Goal: Task Accomplishment & Management: Use online tool/utility

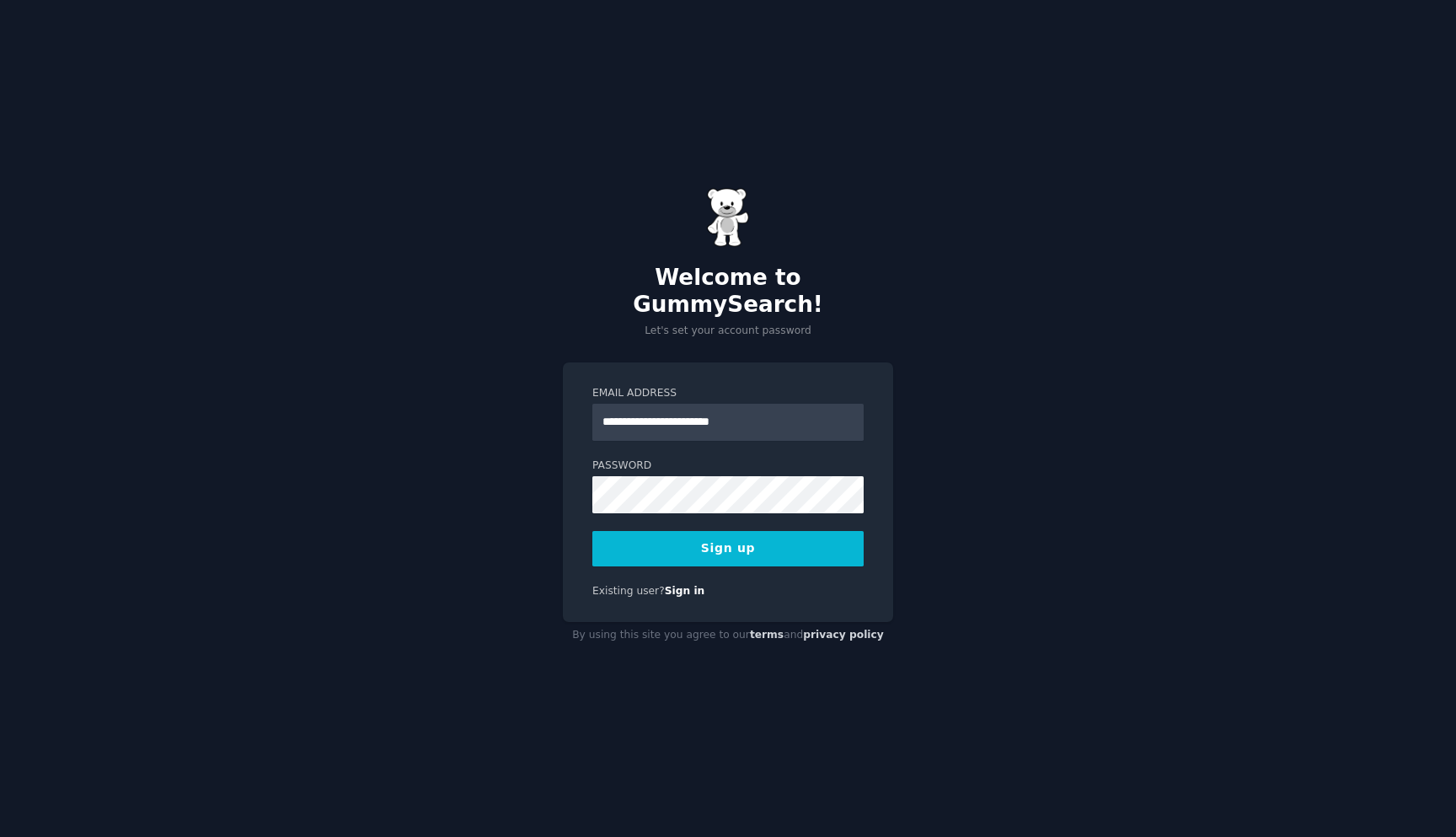
type input "**********"
click at [814, 540] on button "Sign up" at bounding box center [727, 548] width 271 height 35
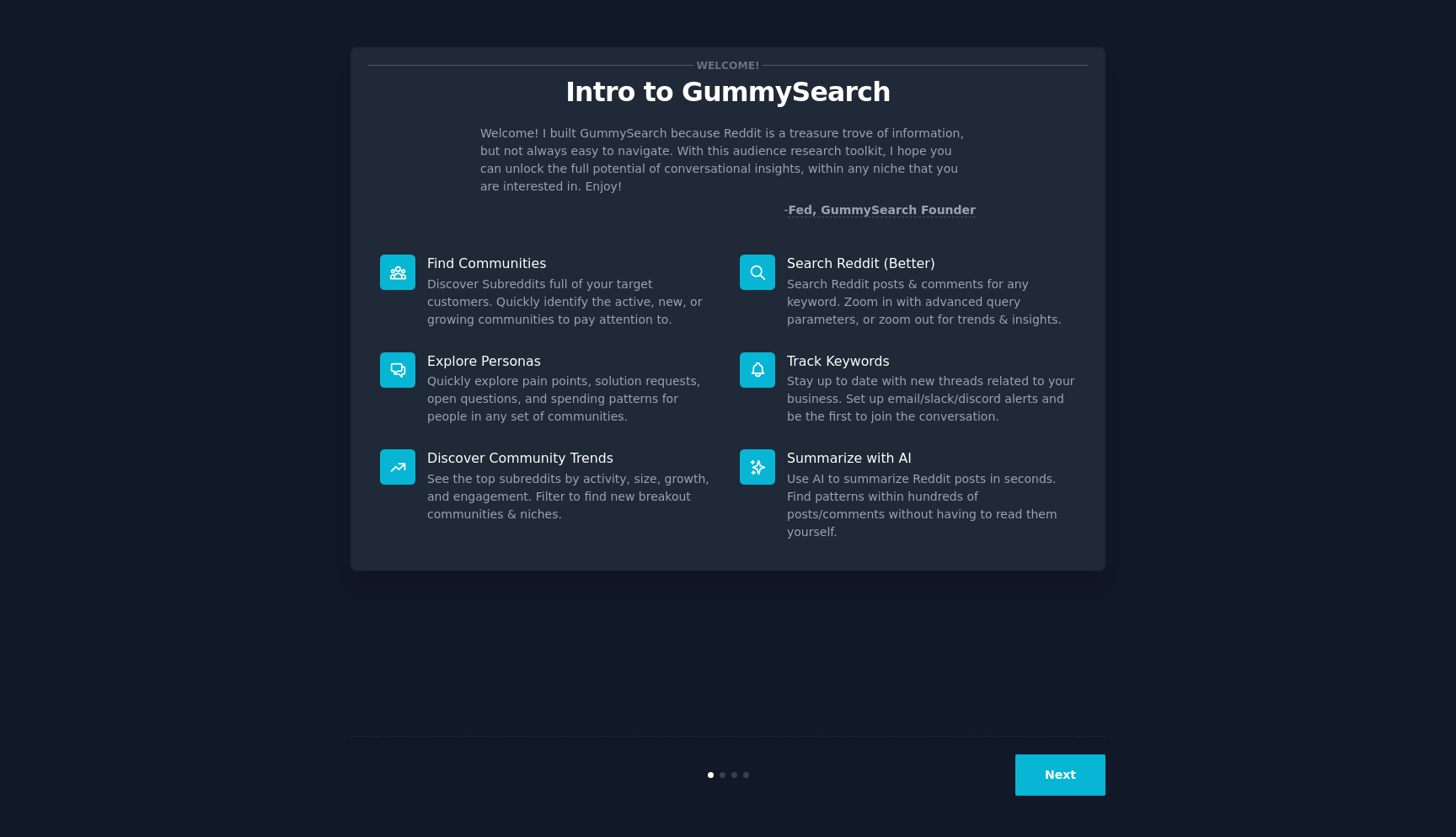
click at [1101, 745] on div "Next" at bounding box center [727, 774] width 754 height 78
click at [1088, 775] on button "Next" at bounding box center [1060, 774] width 90 height 41
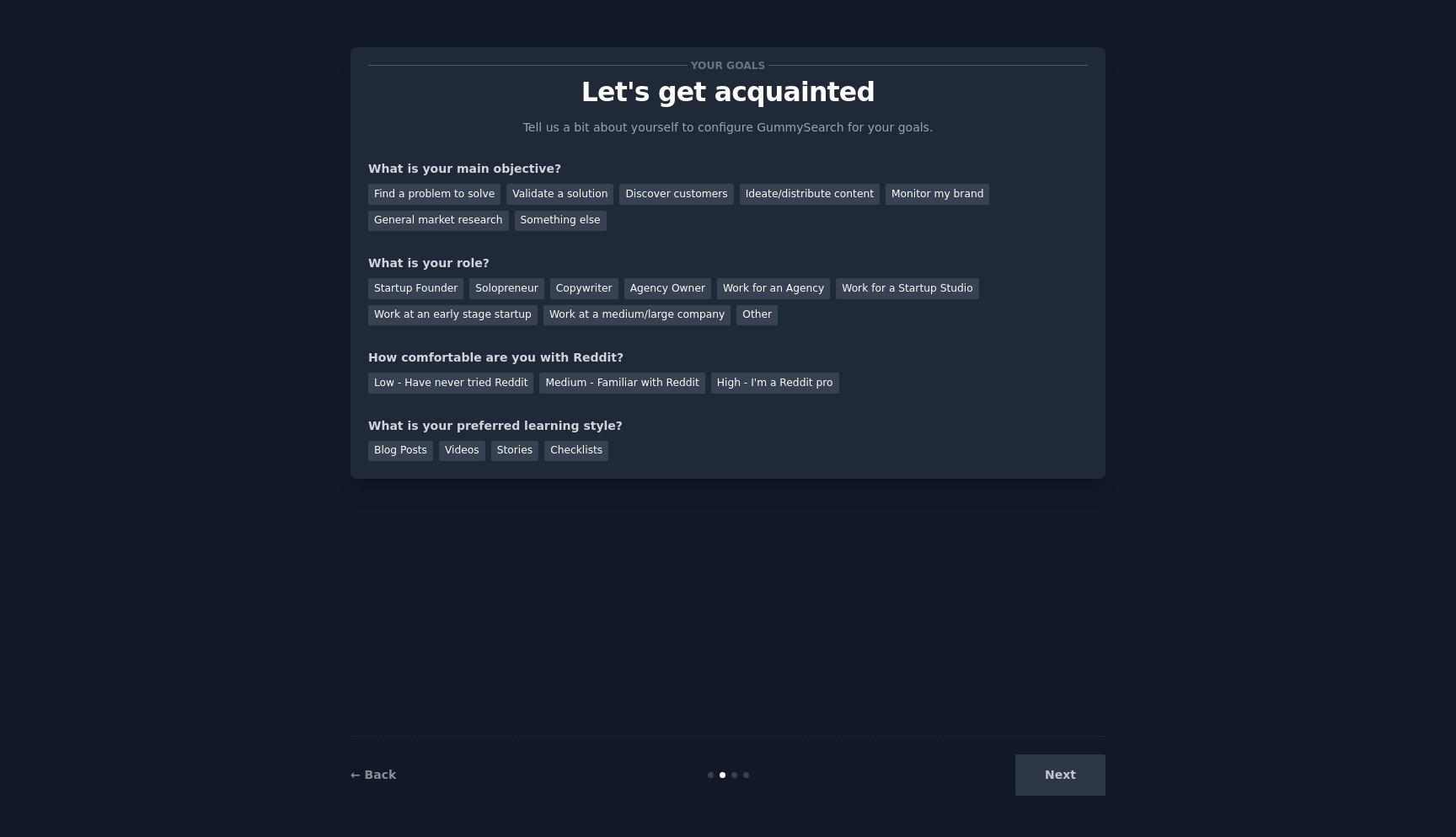
click at [1069, 775] on div "Next" at bounding box center [979, 774] width 251 height 41
click at [1093, 758] on div "Next" at bounding box center [979, 774] width 251 height 41
click at [1056, 776] on div "Next" at bounding box center [979, 774] width 251 height 41
click at [454, 194] on div "Find a problem to solve" at bounding box center [434, 194] width 132 height 21
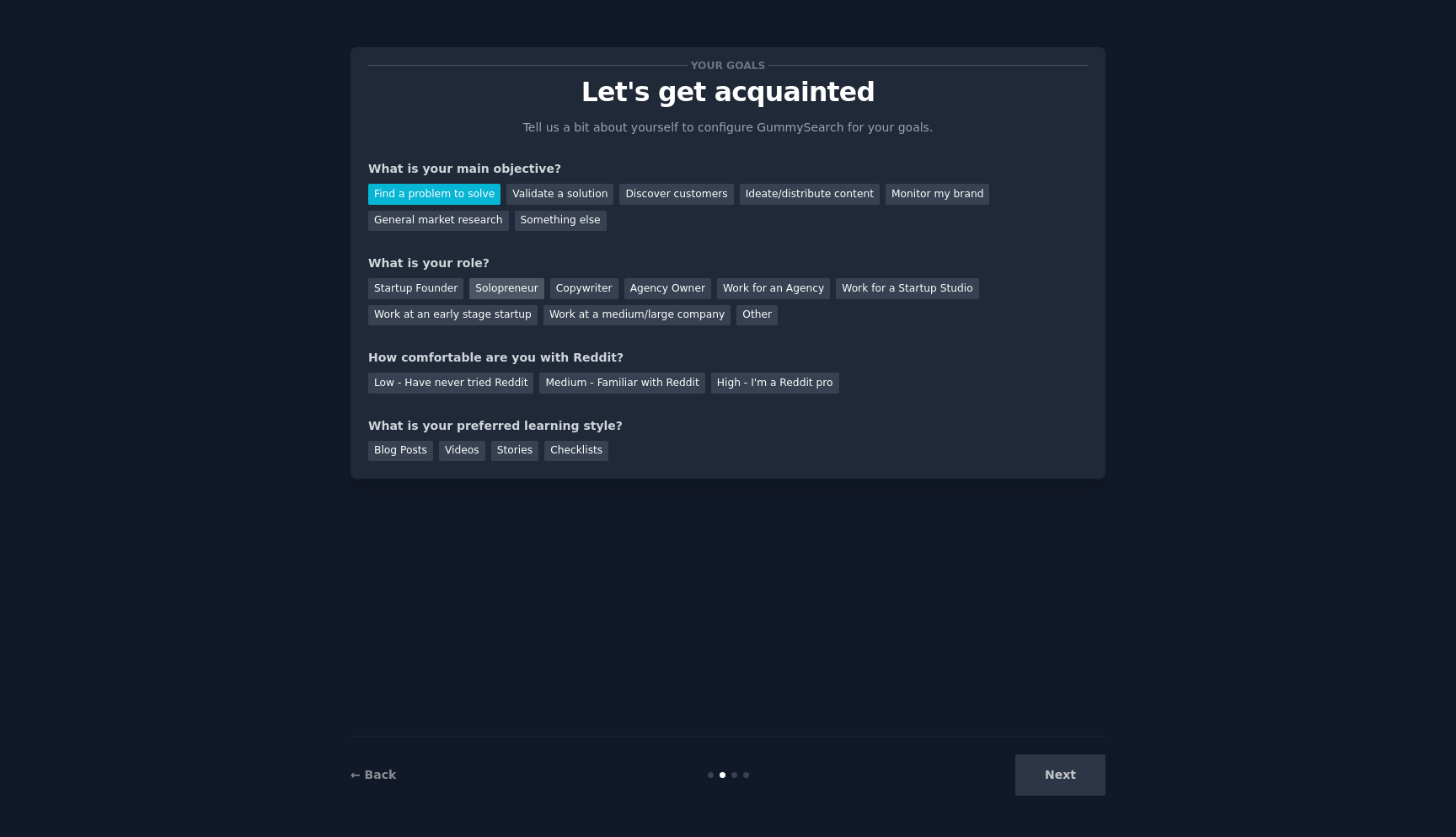
click at [500, 288] on div "Solopreneur" at bounding box center [507, 289] width 74 height 21
click at [749, 381] on div "High - I'm a Reddit pro" at bounding box center [775, 383] width 128 height 21
click at [408, 451] on div "Blog Posts" at bounding box center [401, 451] width 65 height 21
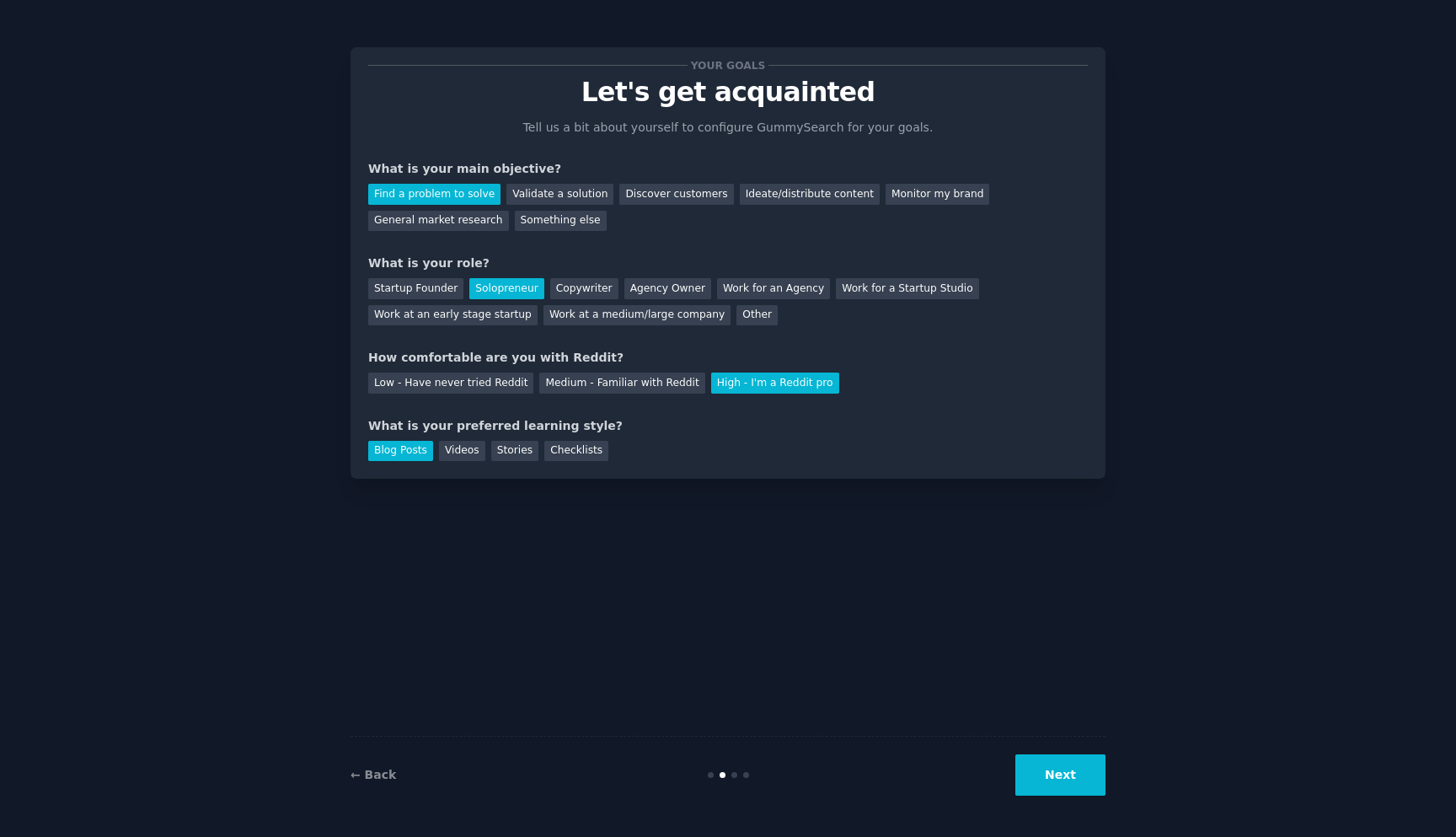
click at [1076, 796] on div "← Back Next" at bounding box center [727, 774] width 754 height 78
click at [1075, 791] on button "Next" at bounding box center [1060, 774] width 90 height 41
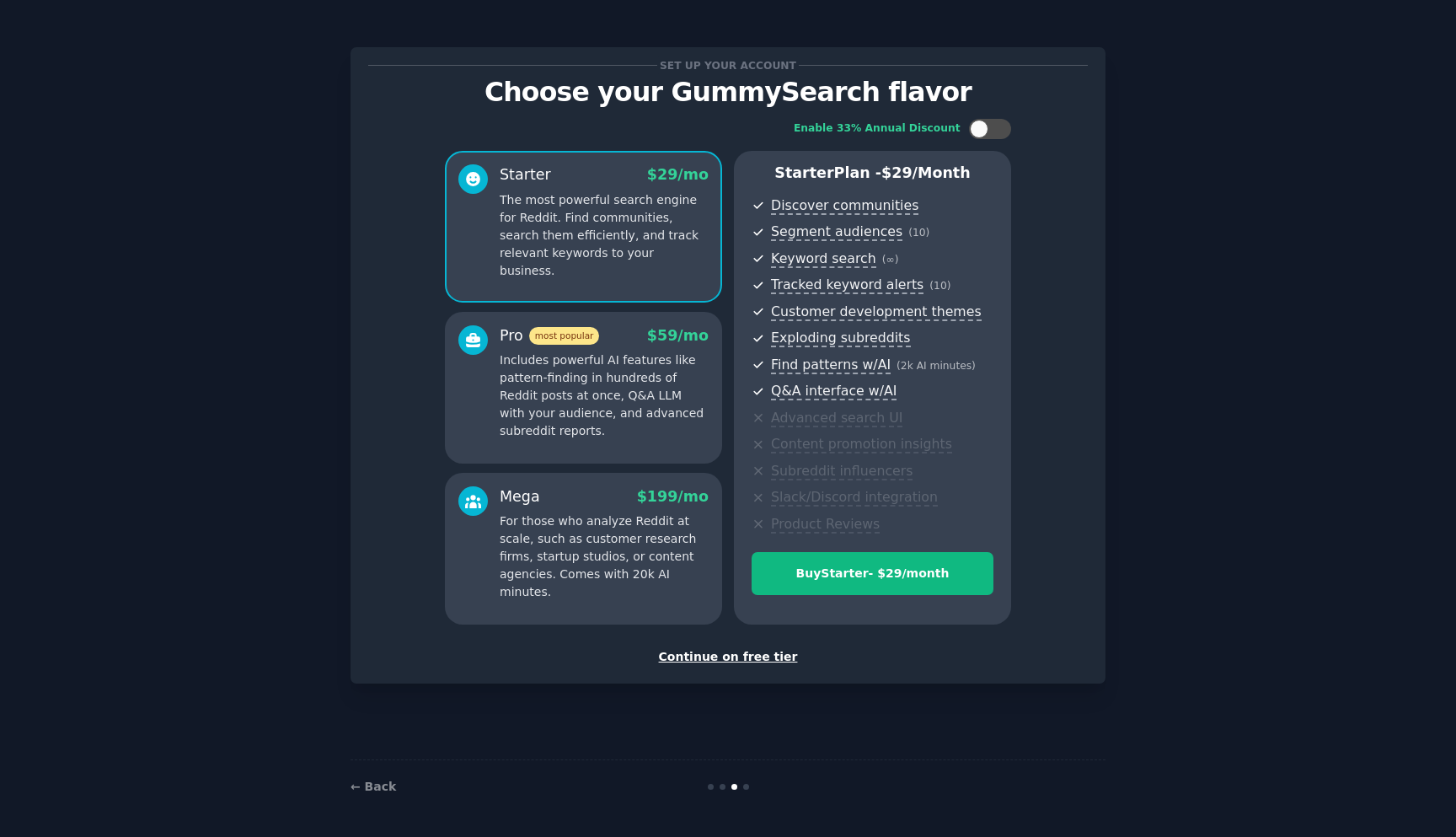
click at [764, 652] on div "Continue on free tier" at bounding box center [727, 657] width 719 height 18
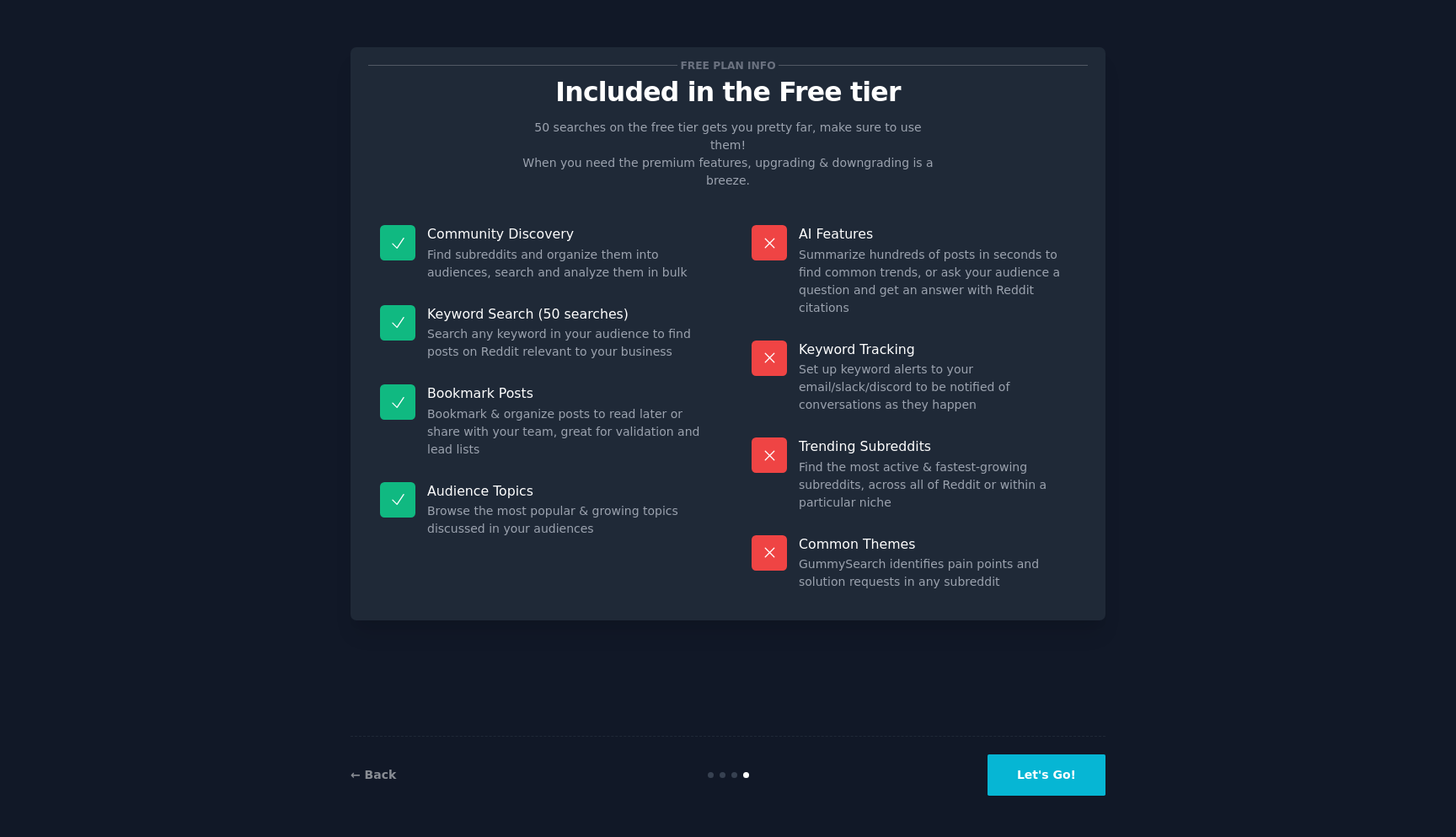
click at [1066, 778] on button "Let's Go!" at bounding box center [1047, 774] width 118 height 41
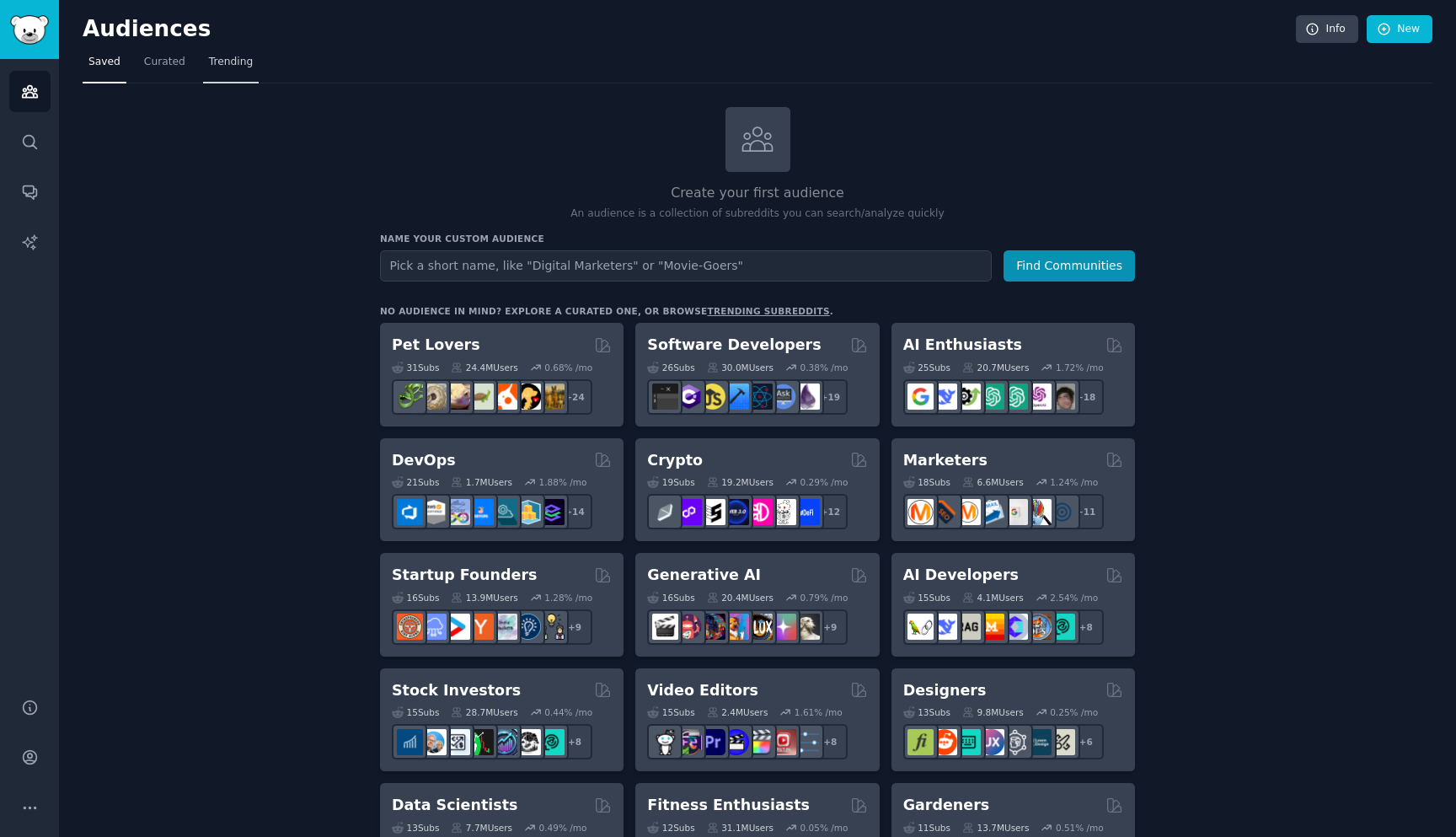
click at [228, 60] on span "Trending" at bounding box center [231, 62] width 44 height 15
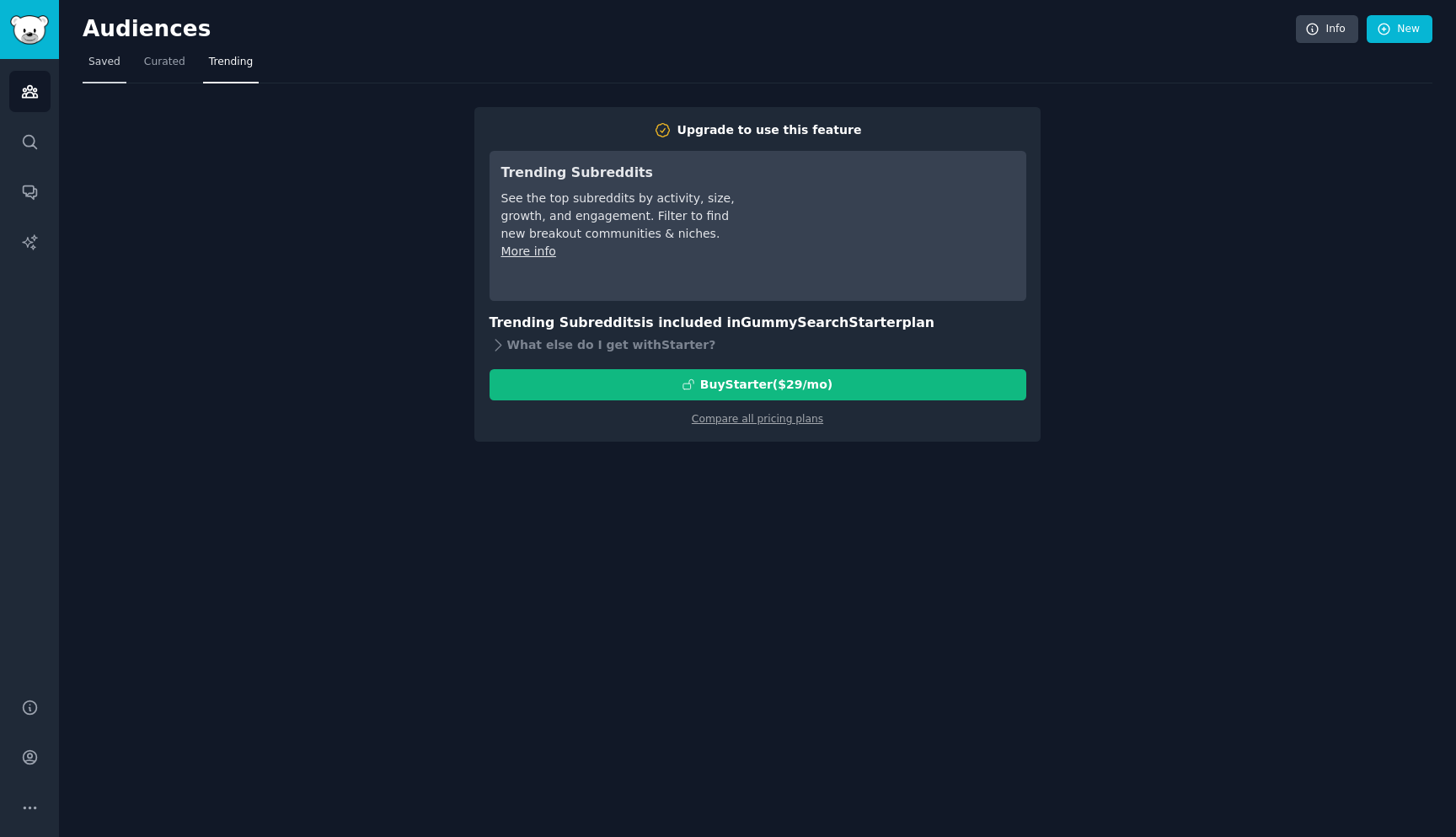
click at [101, 52] on link "Saved" at bounding box center [105, 65] width 44 height 34
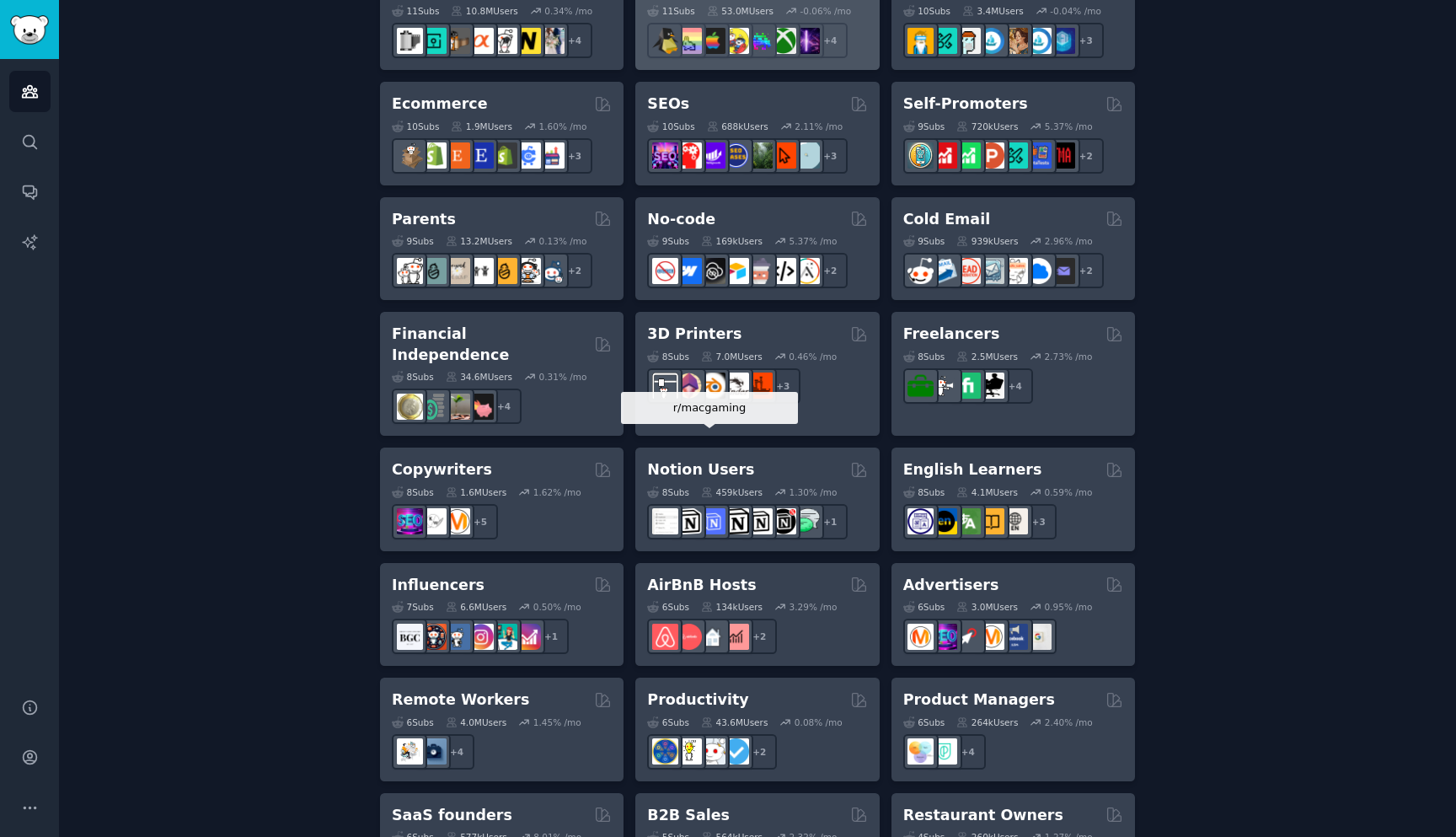
scroll to position [977, 0]
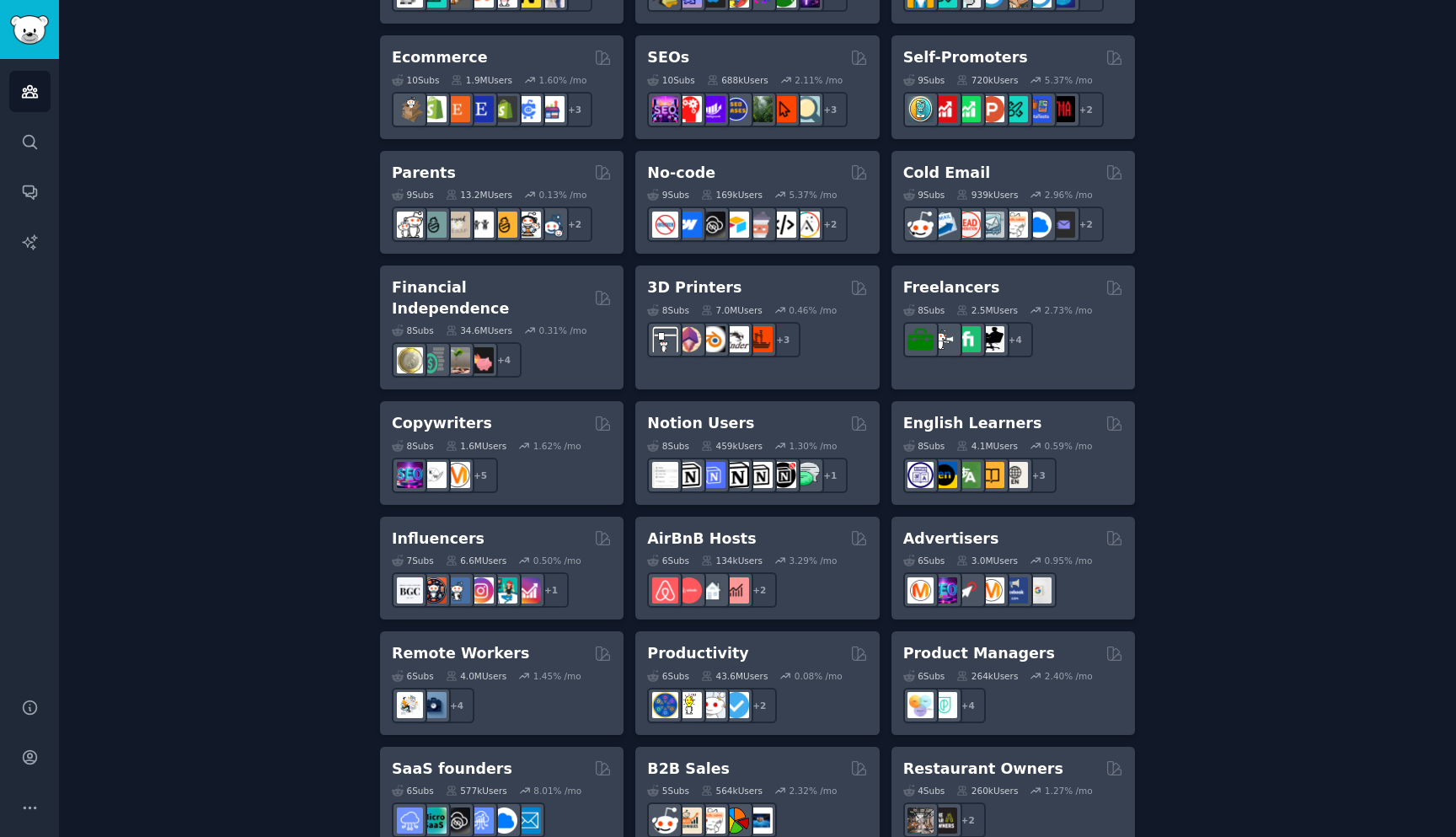
click at [1314, 395] on div "Create your first audience An audience is a collection of subreddits you can se…" at bounding box center [757, 47] width 1349 height 1836
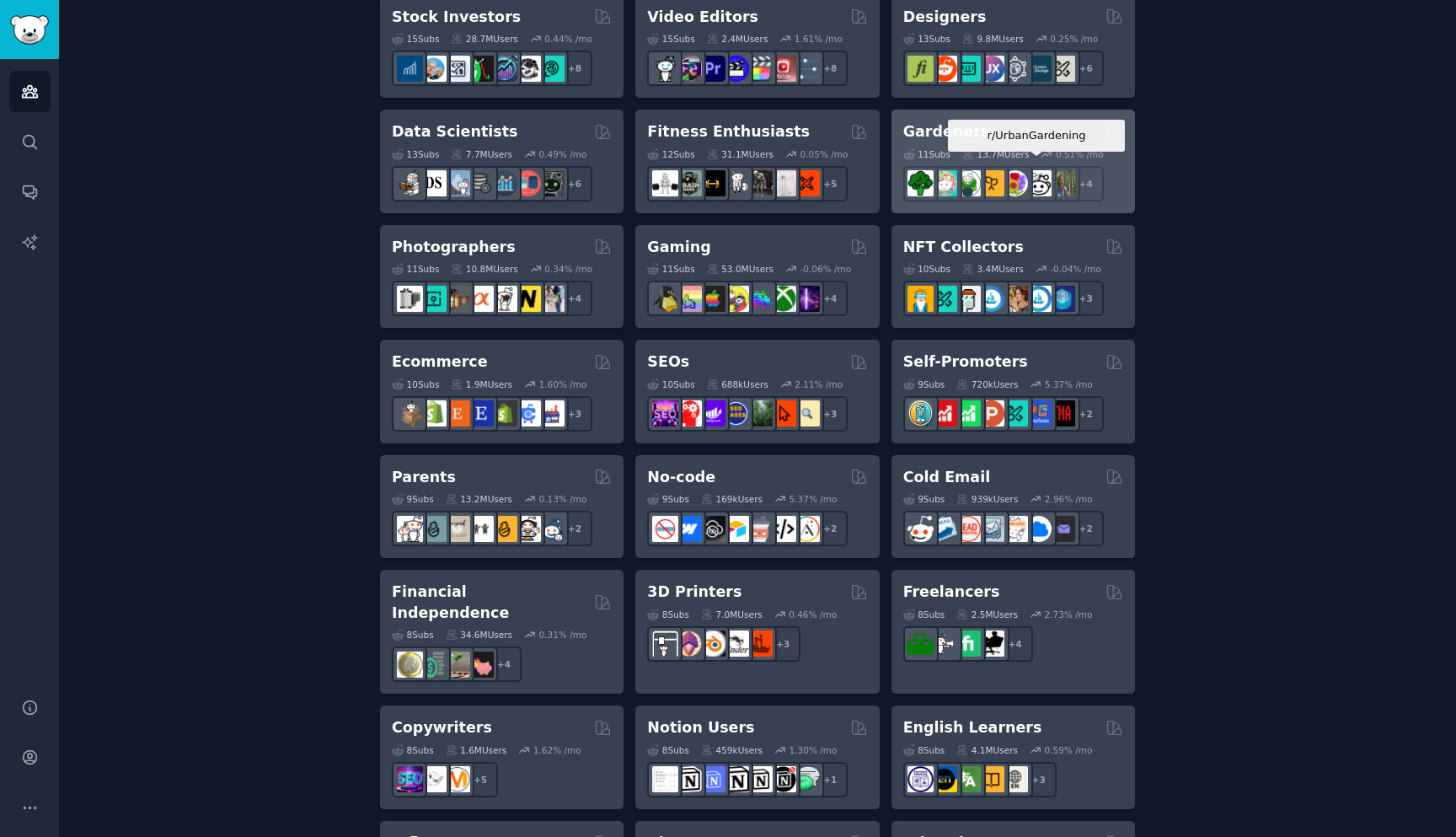
scroll to position [650, 0]
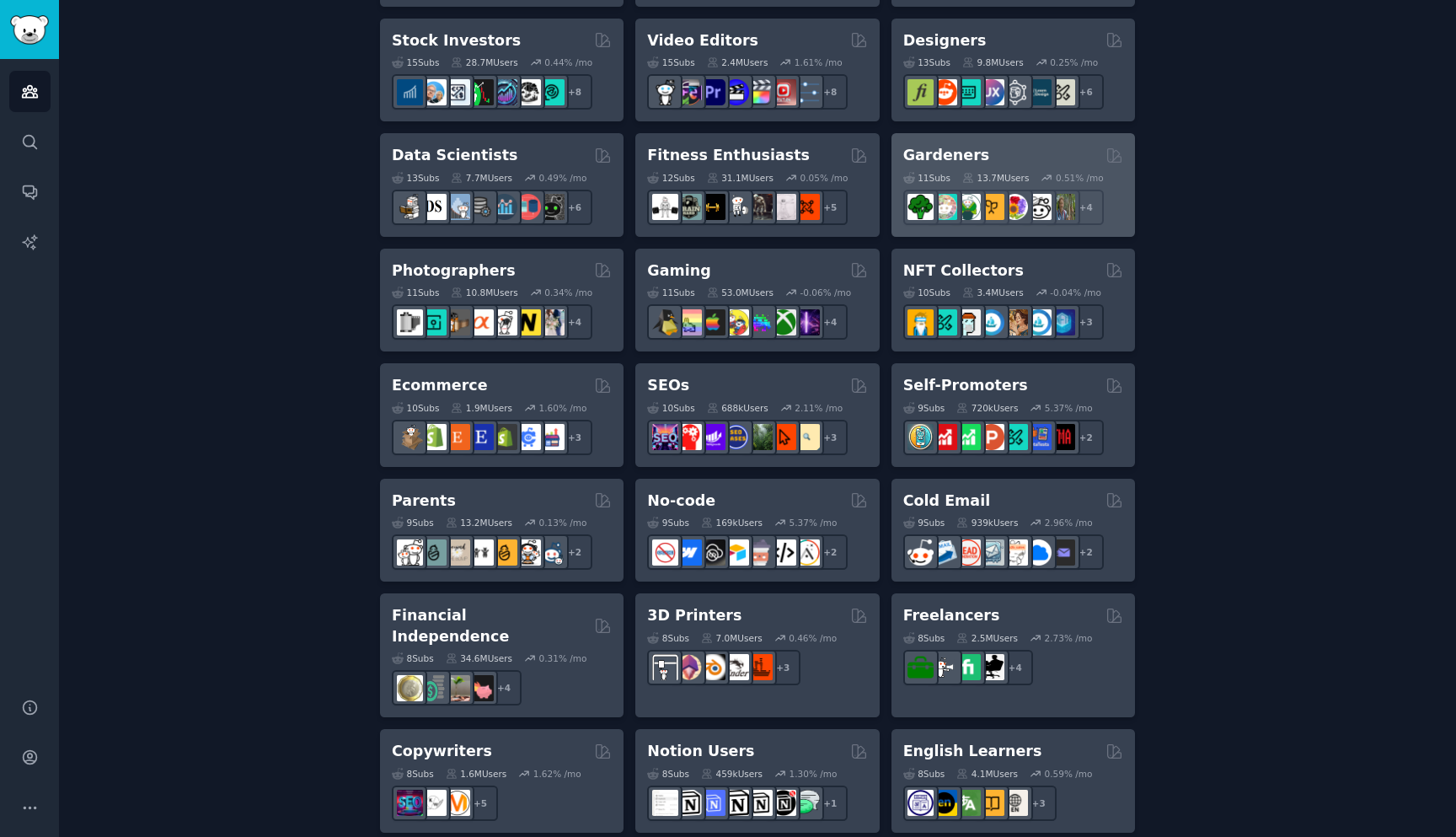
click at [1037, 145] on div "Gardeners" at bounding box center [1012, 155] width 220 height 21
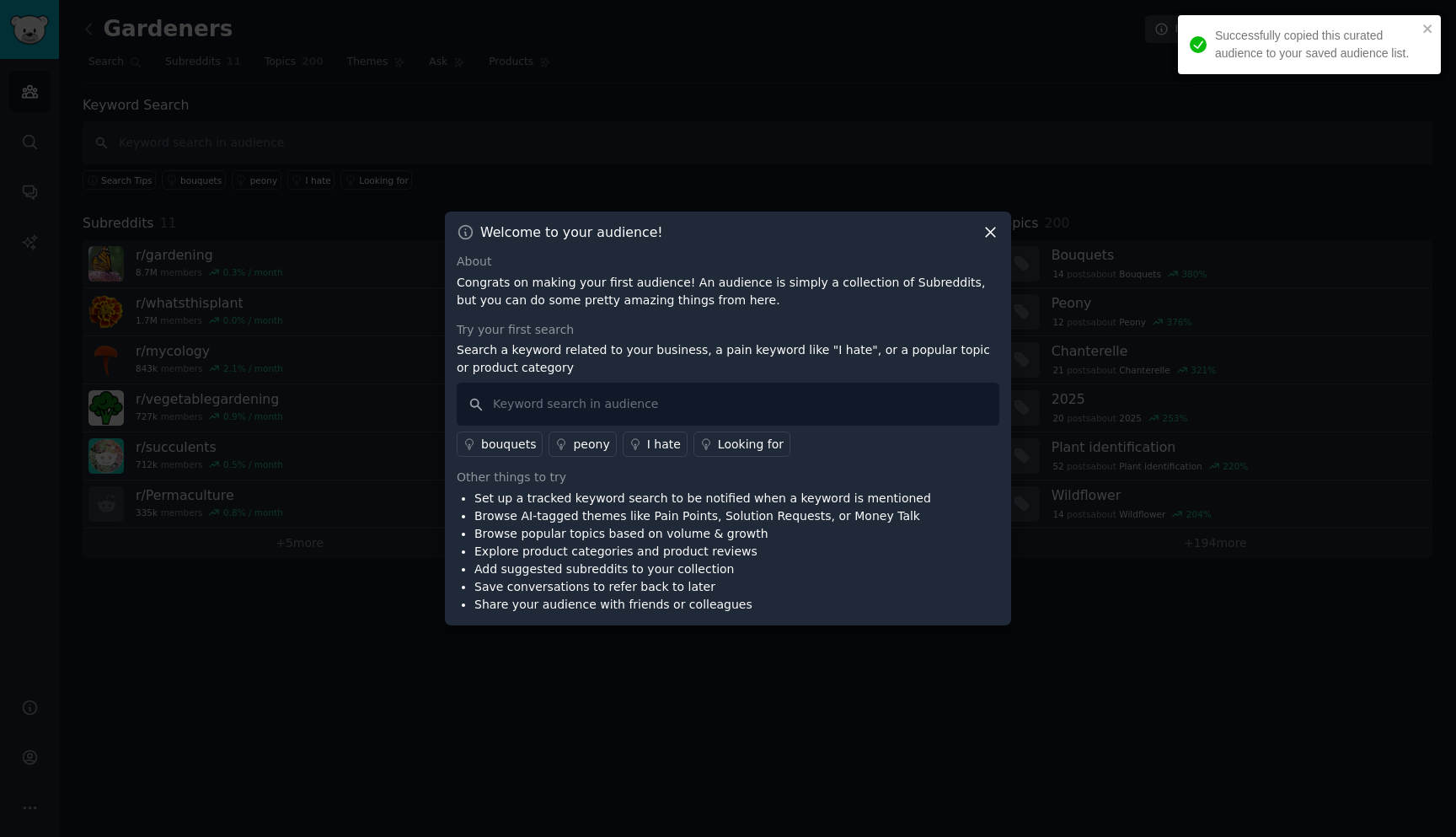
click at [994, 238] on icon at bounding box center [990, 232] width 18 height 18
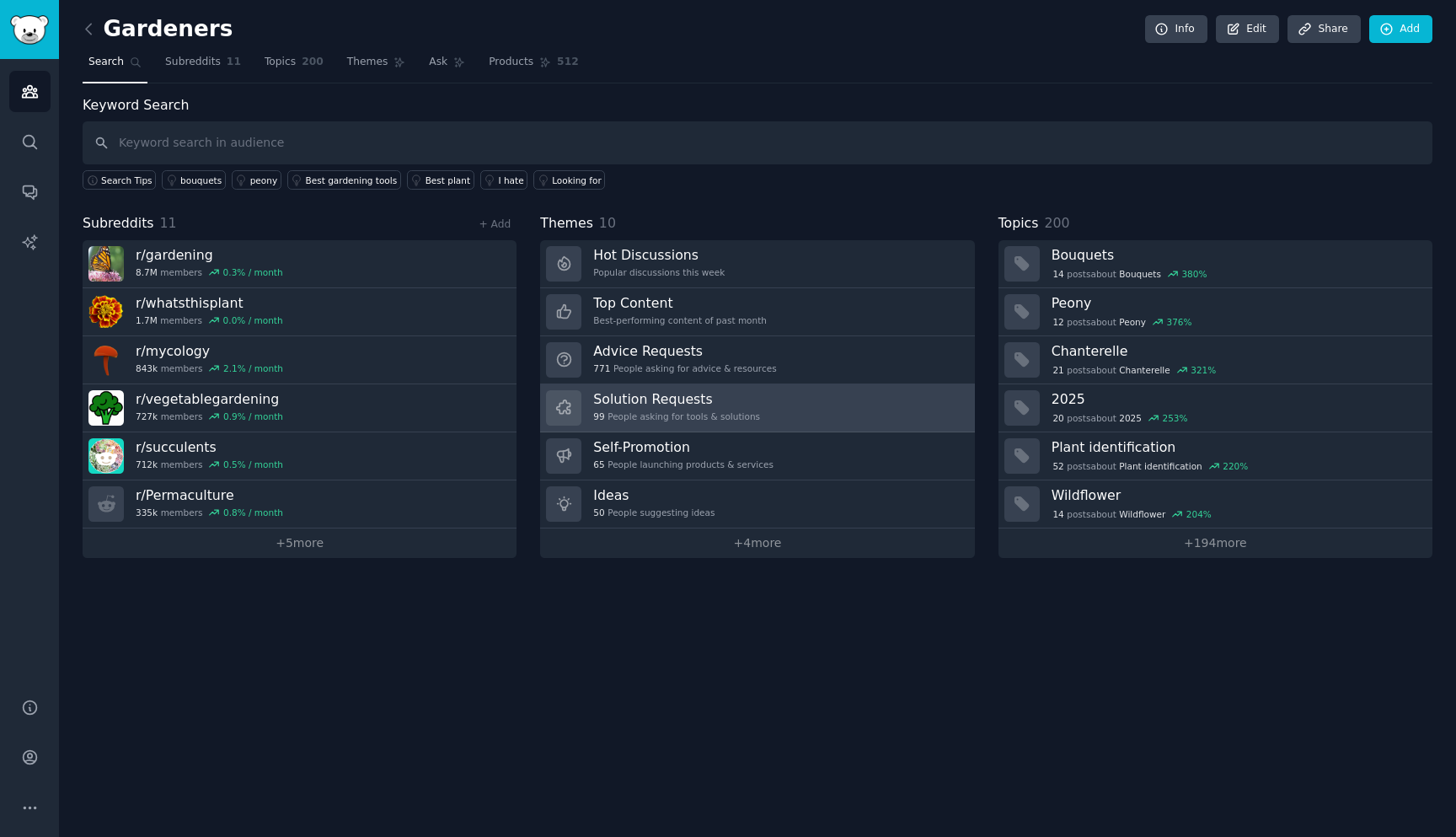
click at [808, 419] on link "Solution Requests 99 People asking for tools & solutions" at bounding box center [757, 408] width 434 height 48
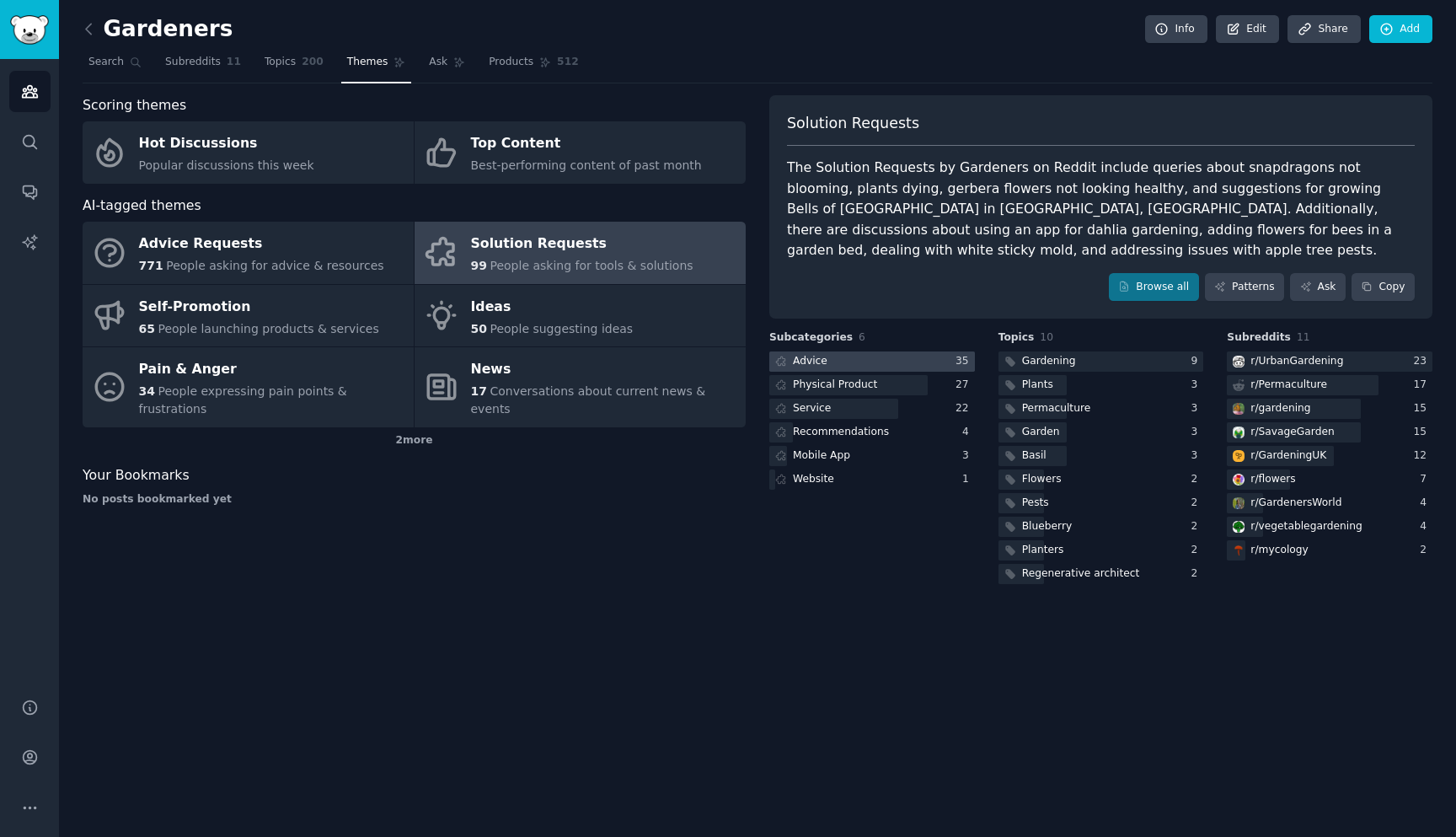
click at [881, 351] on div at bounding box center [872, 362] width 206 height 21
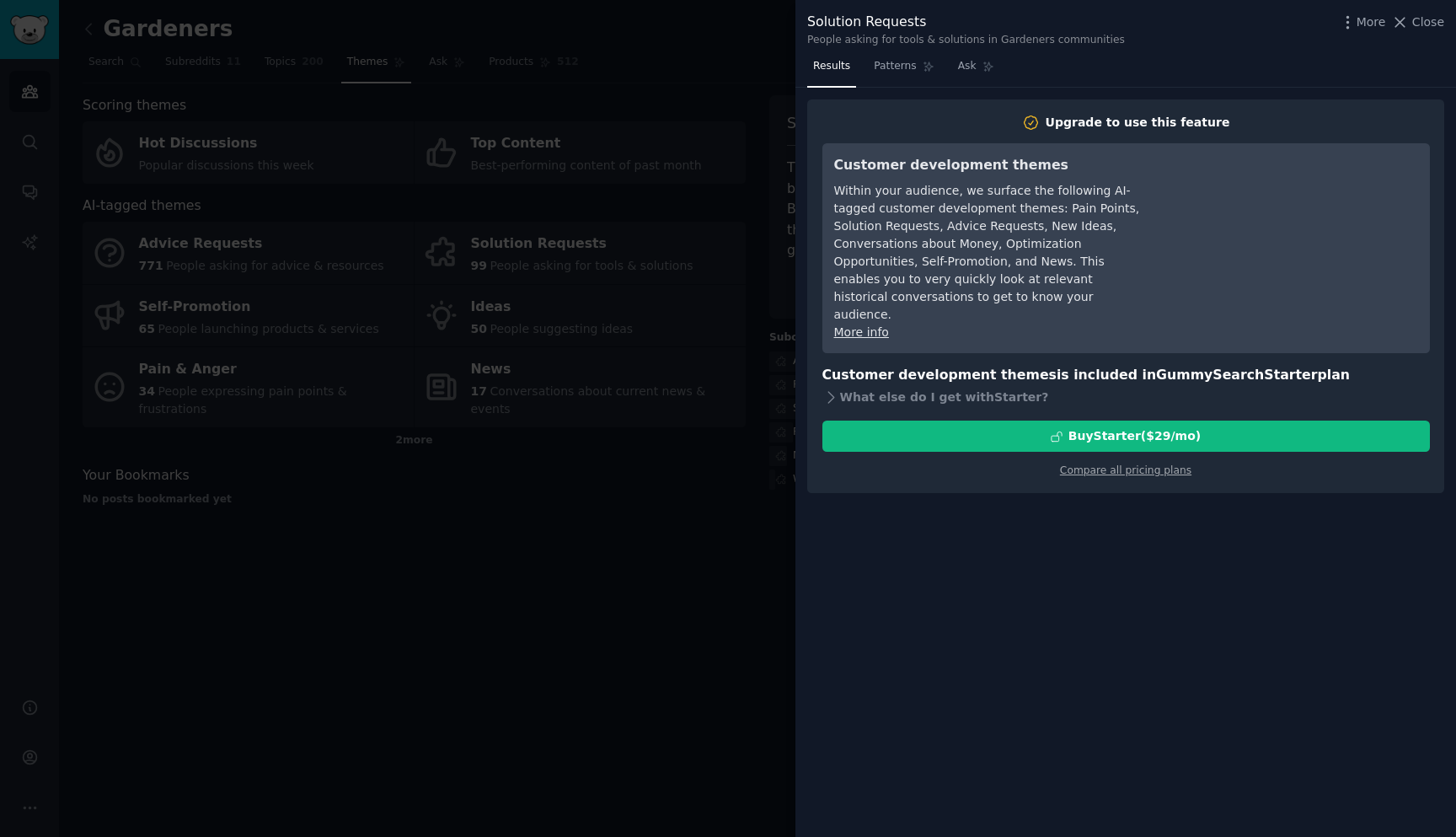
click at [718, 558] on div at bounding box center [728, 418] width 1456 height 837
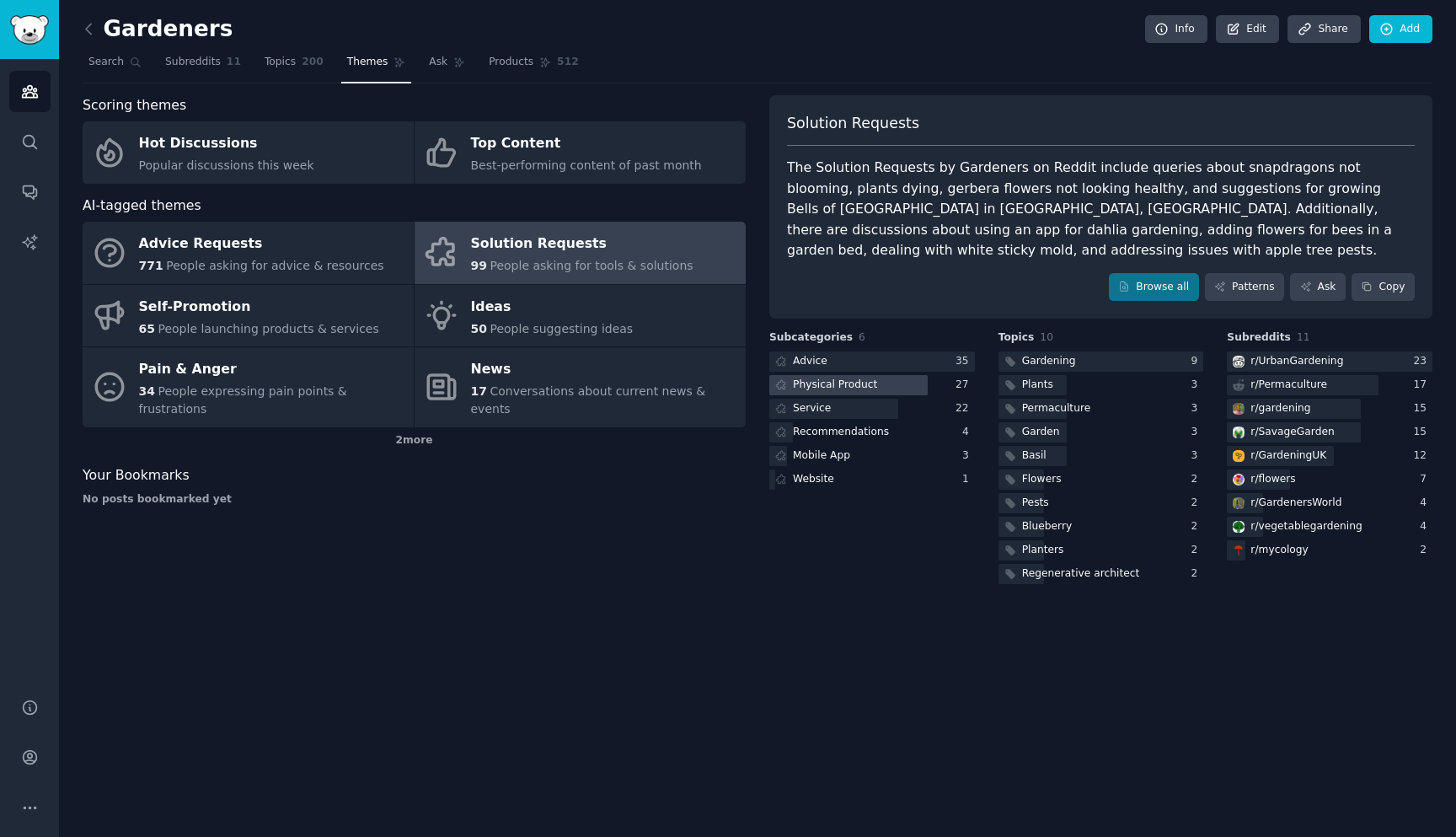
click at [844, 375] on div "Physical Product" at bounding box center [825, 386] width 111 height 21
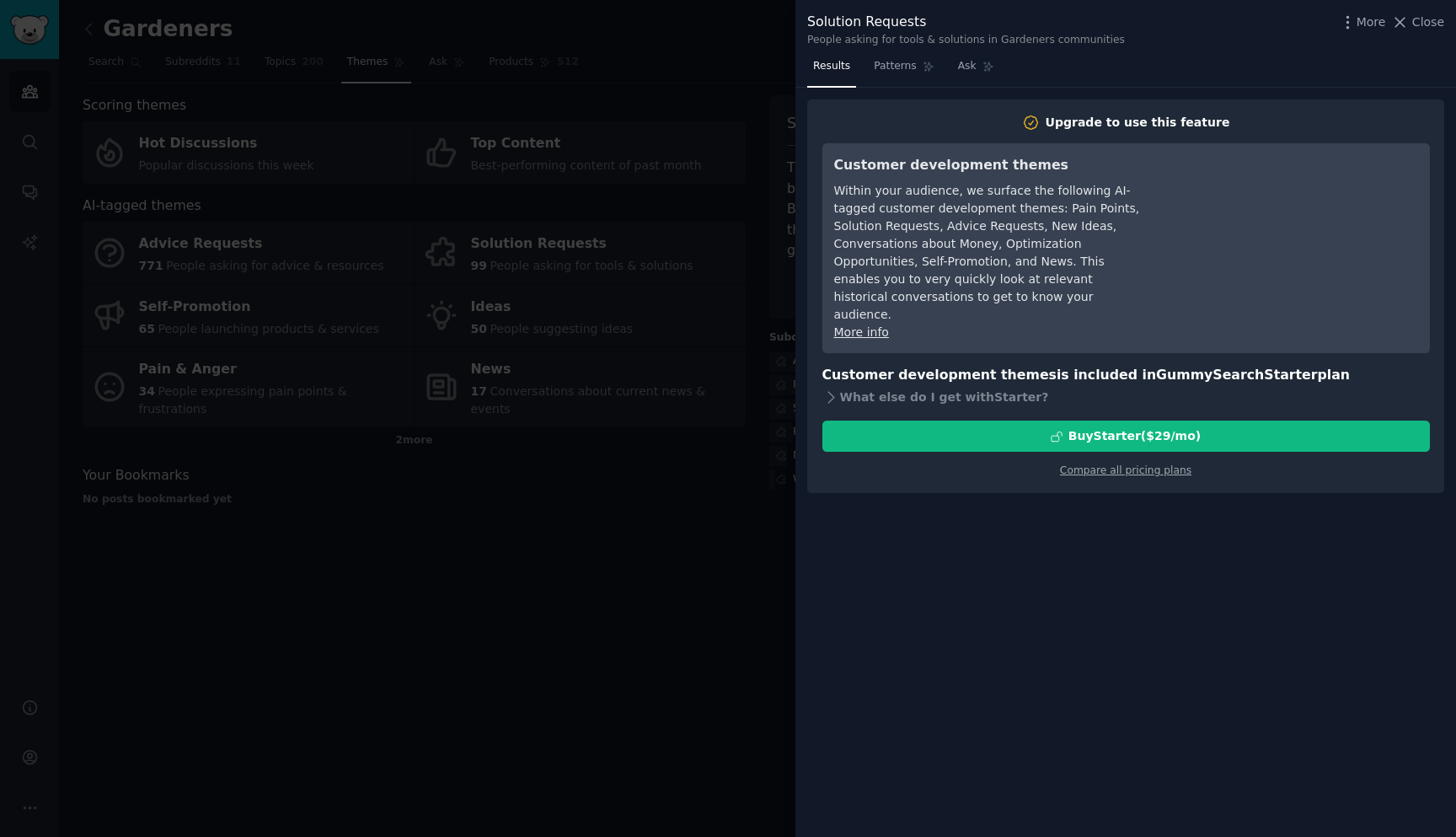
click at [659, 512] on div at bounding box center [728, 418] width 1456 height 837
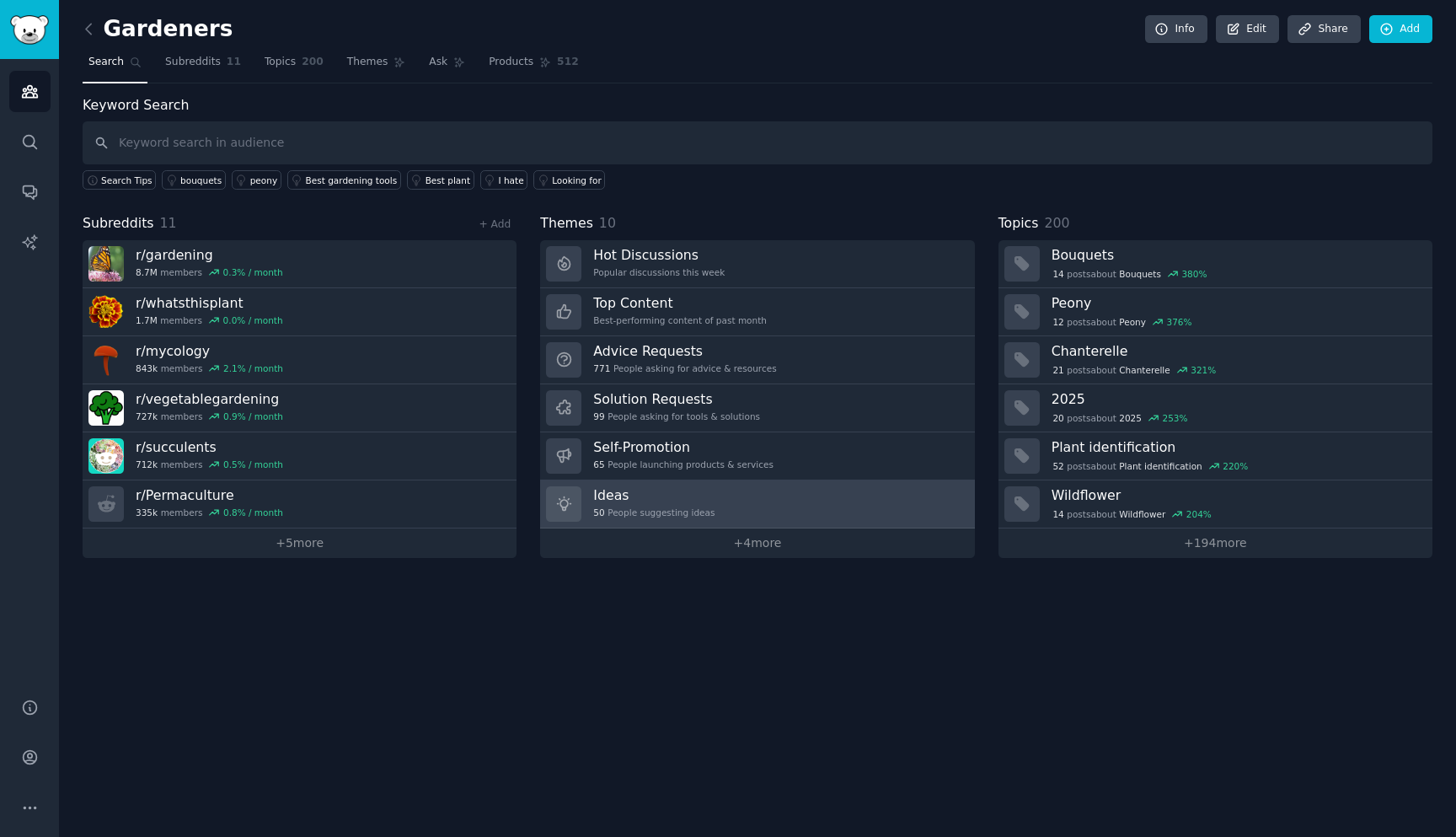
click at [691, 489] on h3 "Ideas" at bounding box center [653, 495] width 121 height 18
